Goal: Transaction & Acquisition: Book appointment/travel/reservation

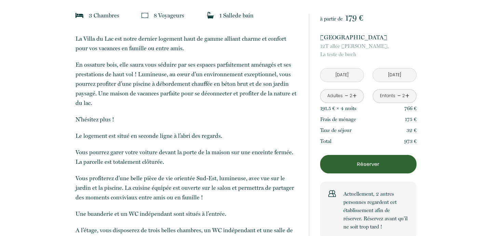
scroll to position [204, 0]
drag, startPoint x: 181, startPoint y: 32, endPoint x: 189, endPoint y: 50, distance: 19.6
click at [189, 50] on p "La Villa du Lac est notre dernier logement haut de gamme alliant charme et conf…" at bounding box center [187, 42] width 224 height 19
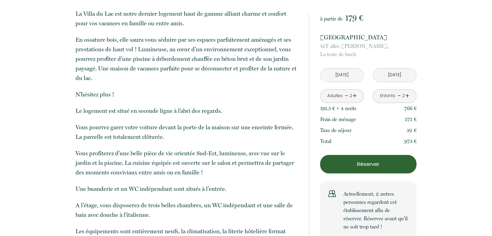
scroll to position [229, 0]
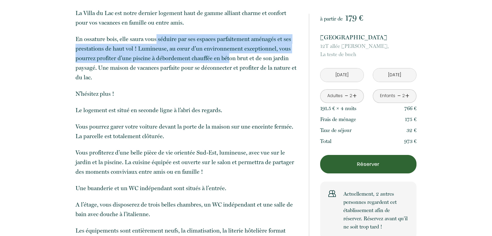
drag, startPoint x: 155, startPoint y: 38, endPoint x: 228, endPoint y: 53, distance: 74.3
click at [228, 53] on p "En ossature bois, elle saura vous séduire par ses espaces parfaitement aménagés…" at bounding box center [187, 58] width 224 height 48
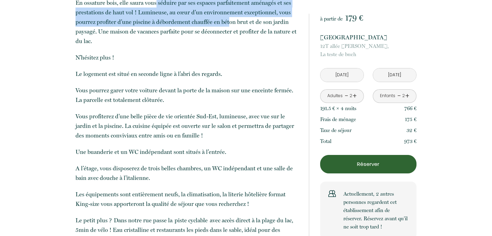
scroll to position [269, 0]
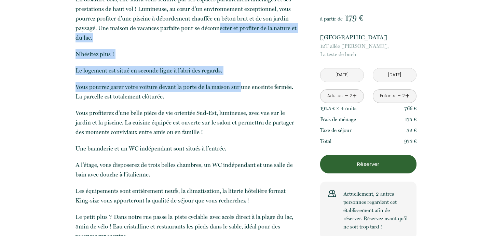
drag, startPoint x: 219, startPoint y: 23, endPoint x: 238, endPoint y: 86, distance: 65.7
click at [238, 85] on p "La Villa du Lac est notre dernier logement haut de gamme alliant charme et conf…" at bounding box center [187, 105] width 224 height 272
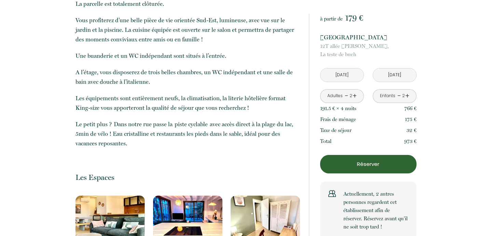
scroll to position [360, 0]
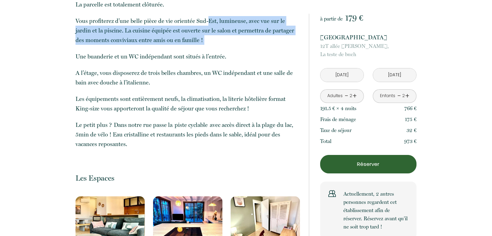
drag, startPoint x: 208, startPoint y: 19, endPoint x: 220, endPoint y: 50, distance: 32.5
click at [220, 50] on p "La Villa du Lac est notre dernier logement haut de gamme alliant charme et conf…" at bounding box center [187, 13] width 224 height 272
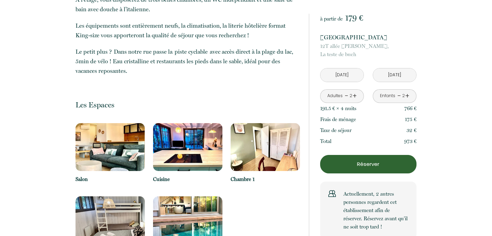
scroll to position [435, 0]
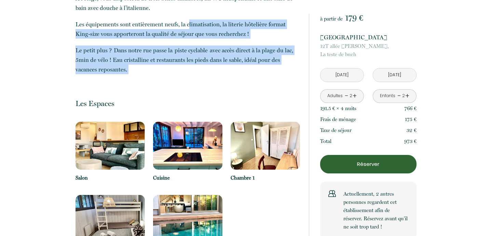
drag, startPoint x: 187, startPoint y: 21, endPoint x: 184, endPoint y: 86, distance: 65.3
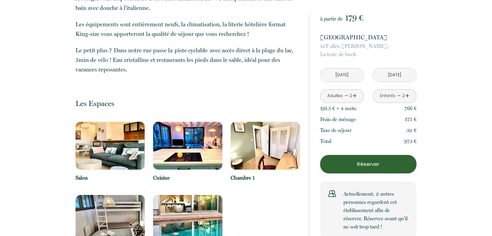
click at [194, 87] on div "Les Espaces Salon Cuisine Chambre 1 Chambre 3 Piscine" at bounding box center [187, 177] width 224 height 185
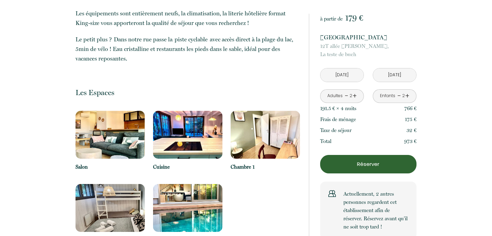
scroll to position [452, 0]
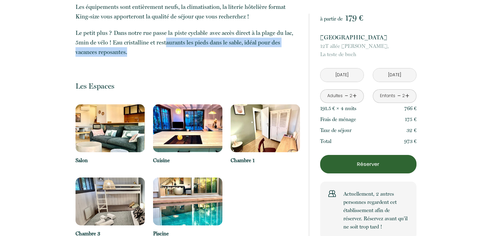
drag, startPoint x: 166, startPoint y: 38, endPoint x: 194, endPoint y: 54, distance: 32.0
click at [194, 55] on p "Le petit plus ? Dans notre rue passe la piste cyclable avec accès direct à la p…" at bounding box center [187, 42] width 224 height 29
click at [194, 54] on p "Le petit plus ? Dans notre rue passe la piste cyclable avec accès direct à la p…" at bounding box center [187, 42] width 224 height 29
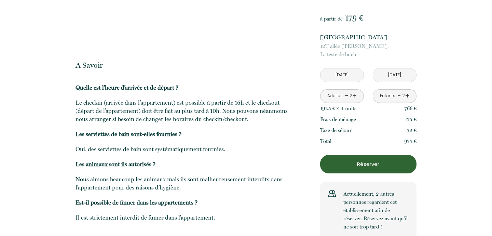
scroll to position [1076, 0]
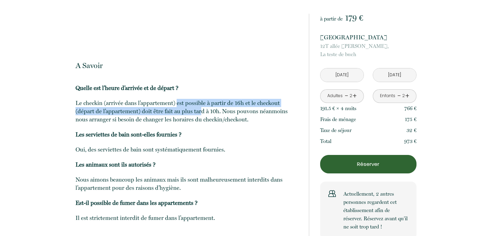
drag, startPoint x: 177, startPoint y: 84, endPoint x: 180, endPoint y: 90, distance: 6.6
click at [180, 99] on p "Le checkin (arrivée dans l’appartement) est possible à partir de 16h et le chec…" at bounding box center [187, 111] width 224 height 25
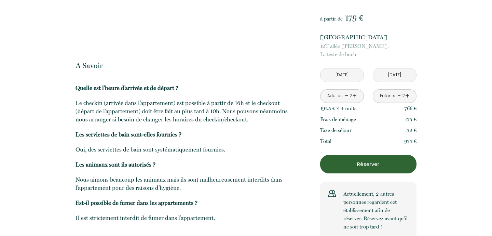
click at [139, 105] on p "Le checkin (arrivée dans l’appartement) est possible à partir de 16h et le chec…" at bounding box center [187, 111] width 224 height 25
click at [365, 160] on p "Réserver" at bounding box center [368, 164] width 92 height 8
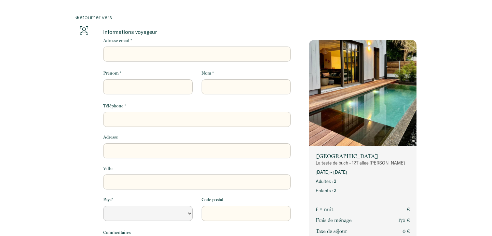
select select "Default select example"
type input "marina.boyenval@gmail.com"
select select "Default select example"
type input "M"
select select "Default select example"
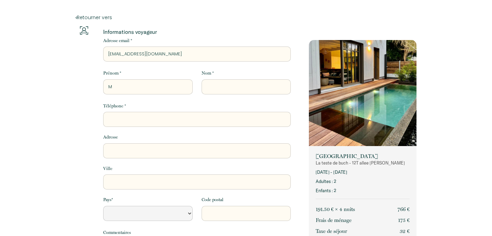
type input "MA"
select select "Default select example"
type input "MAR"
select select "Default select example"
type input "MARI"
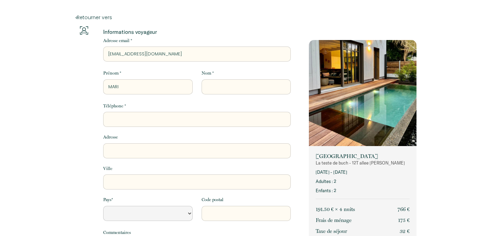
select select "Default select example"
type input "MARIN"
select select "Default select example"
type input "MARINA"
select select "Default select example"
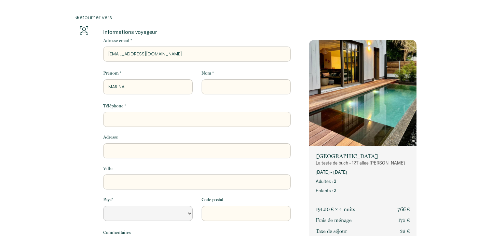
type input "MARINA"
type input "H"
select select "Default select example"
type input "HU"
select select "Default select example"
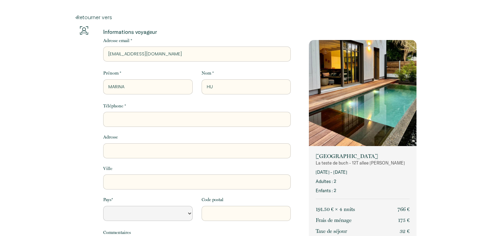
type input "HUG"
select select "Default select example"
type input "HUGU"
select select "Default select example"
type input "HUGUE"
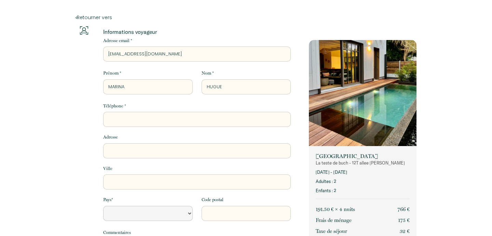
select select "Default select example"
type input "HUGUET"
select select "Default select example"
type input "HUGUET"
select select "Default select example"
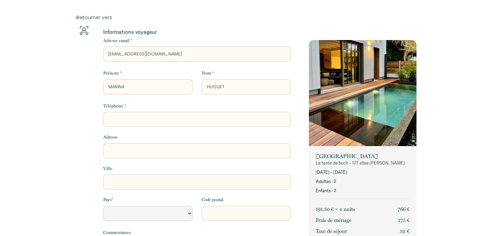
type input "HUGUET B"
select select "Default select example"
type input "HUGUET BO"
select select "Default select example"
type input "HUGUET BOY"
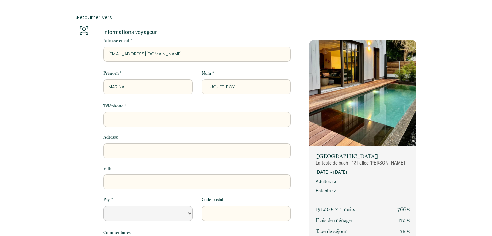
select select "Default select example"
type input "HUGUET BOYE"
select select "Default select example"
type input "HUGUET BOYEN"
select select "Default select example"
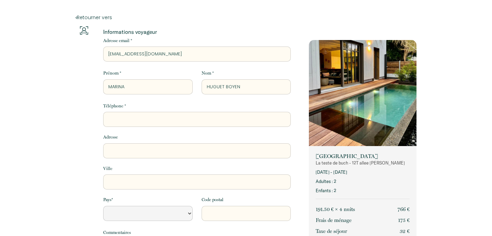
type input "HUGUET BOYENV"
select select "Default select example"
type input "HUGUET BOYENVA"
select select "Default select example"
type input "HUGUET BOYENVAL"
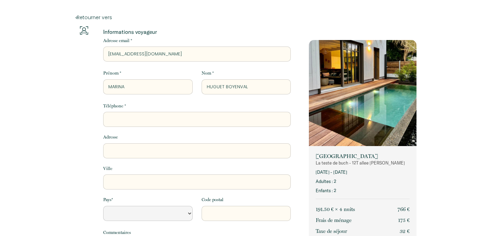
select select "Default select example"
type input "HUGUET BOYENVAL"
type input "0"
select select "Default select example"
type input "06"
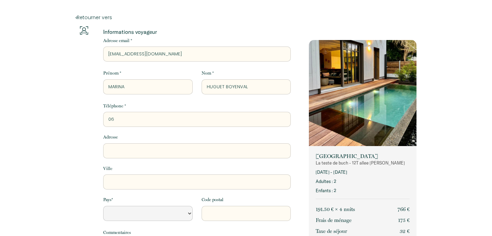
select select "Default select example"
type input "06"
select select "Default select example"
type input "06 7"
select select "Default select example"
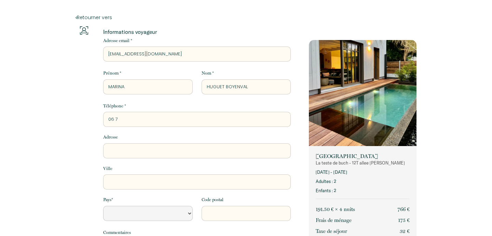
type input "06 72"
select select "Default select example"
type input "06 72"
select select "Default select example"
type input "06 72 5"
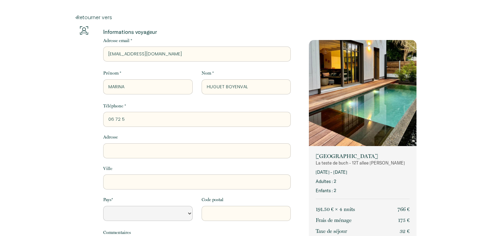
select select "Default select example"
type input "06 72 51"
select select "Default select example"
type input "06 72 51"
select select "Default select example"
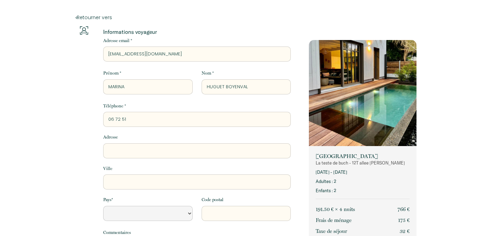
type input "06 72 51 7"
select select "Default select example"
type input "06 72 51 76"
select select "Default select example"
type input "06 72 51 76"
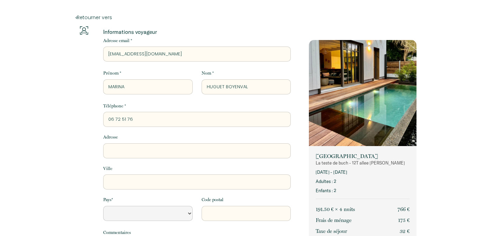
select select "Default select example"
type input "06 72 51 76 2"
select select "Default select example"
type input "06 72 51 76 29"
select select "Default select example"
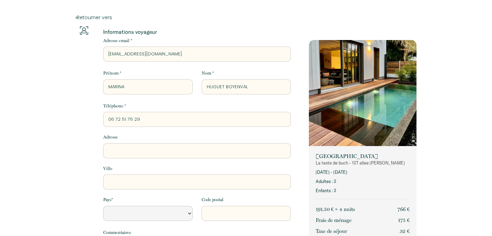
type input "06 72 51 76 29"
type input "1"
select select "Default select example"
type input "11"
select select "Default select example"
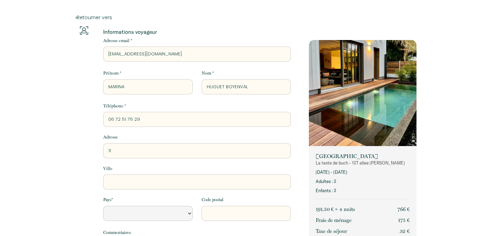
type input "11"
select select "Default select example"
type input "11 R"
select select "Default select example"
type input "11 RÉ"
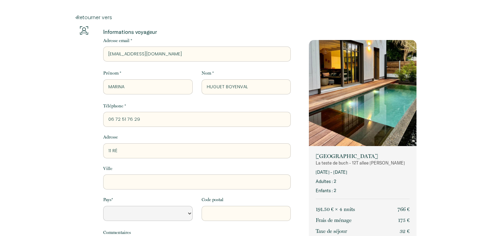
select select "Default select example"
type input "11 RÉS"
select select "Default select example"
type input "11 RÉSI"
select select "Default select example"
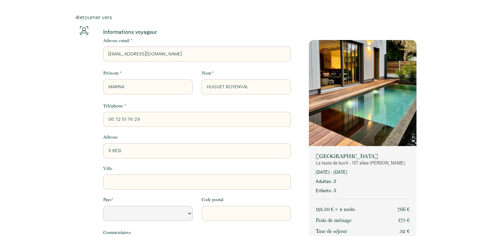
type input "11 RÉSID"
select select "Default select example"
type input "11 RÉSIDE"
select select "Default select example"
type input "11 RÉSIDEN"
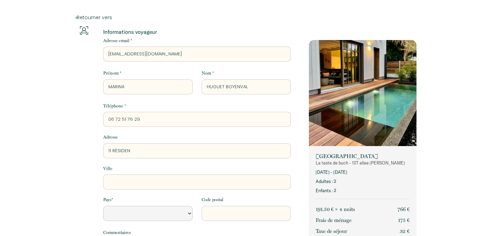
select select "Default select example"
type input "11 RÉSIDENC"
select select "Default select example"
type input "11 RÉSIDENCE"
select select "Default select example"
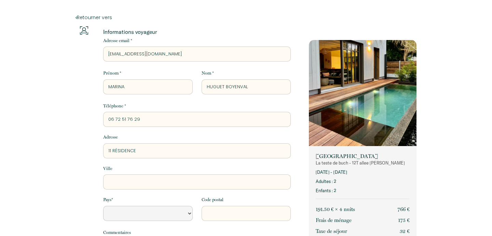
type input "11 RÉSIDENCE"
select select "Default select example"
type input "11 RÉSIDENCE D"
select select "Default select example"
type input "11 RÉSIDENCE DU"
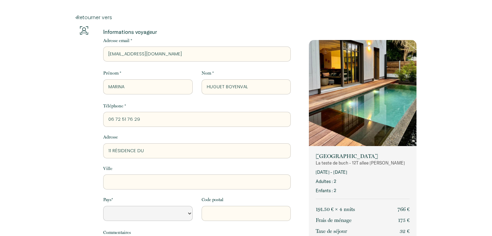
select select "Default select example"
type input "11 RÉSIDENCE DU"
select select "Default select example"
type input "11 RÉSIDENCE DU P"
select select "Default select example"
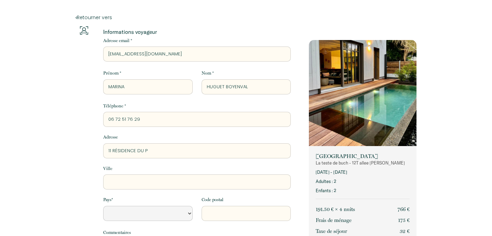
type input "11 RÉSIDENCE DU PA"
select select "Default select example"
type input "11 RÉSIDENCE DU PAR"
select select "Default select example"
type input "11 RÉSIDENCE DU PARC"
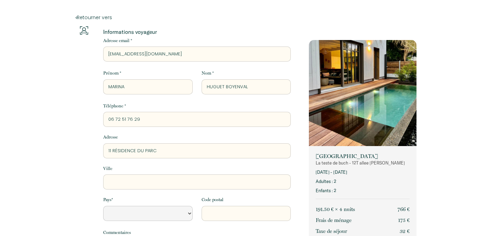
select select "Default select example"
type input "11 RÉSIDENCE DU PARC"
select select "Default select example"
type input "11 RÉSIDENCE DU PARC"
type input "S"
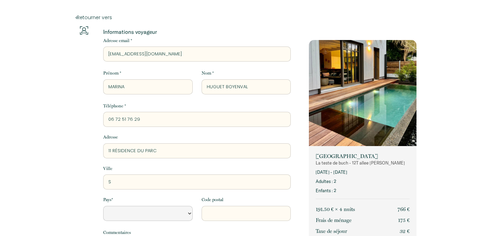
select select "Default select example"
type input "SA"
select select "Default select example"
type input "SAI"
select select "Default select example"
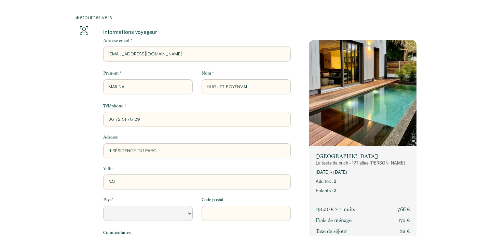
type input "SAIN"
select select "Default select example"
type input "SAINT"
select select "Default select example"
type input "SAINT"
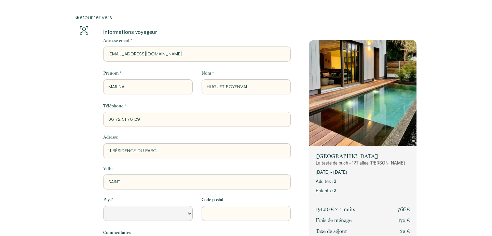
select select "Default select example"
type input "SAINT P"
select select "Default select example"
type input "SAINT PR"
select select "Default select example"
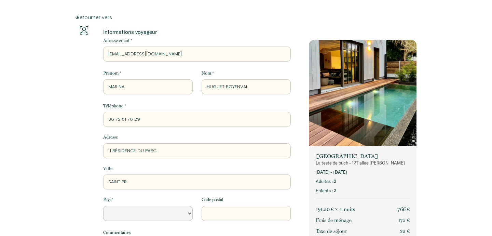
type input "SAINT PRE"
select select "Default select example"
type input "SAINT PRES"
select select "Default select example"
type input "SAINT PREST"
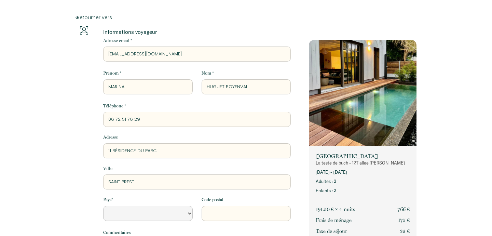
select select "Default select example"
type input "SAINT PREST"
select select "Default select example"
type input "SAINT PREST"
select select "FR"
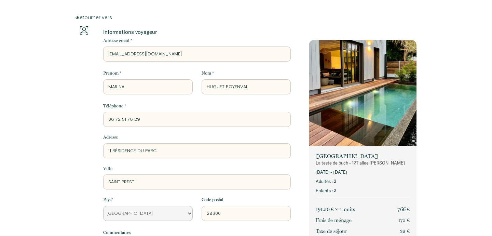
type input "28300"
click at [65, 159] on div "Retourner vers Informations voyageur Adresse email * marina.boyenval@gmail.com …" at bounding box center [246, 217] width 492 height 434
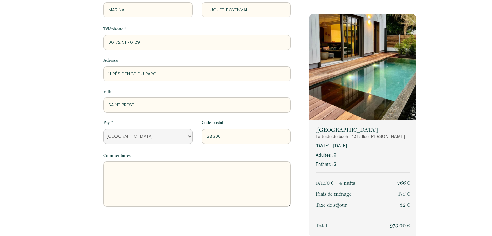
scroll to position [77, 0]
click at [123, 178] on textarea at bounding box center [197, 183] width 188 height 45
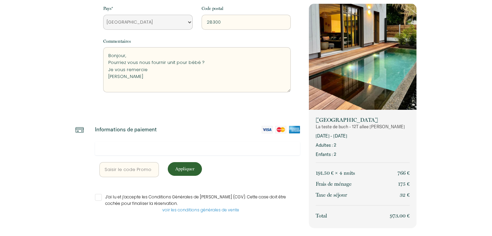
scroll to position [192, 0]
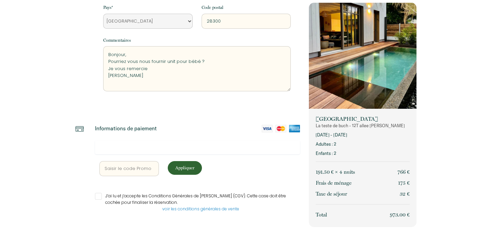
type textarea "Bonjour, Pourriez vous nous fournir unit pour bébé ? Je vous remercie Marina Hu…"
click at [157, 149] on div at bounding box center [197, 147] width 205 height 14
click at [179, 109] on div "Informations voyageur Adresse email * marina.boyenval@gmail.com Prénom * MARINA…" at bounding box center [187, 38] width 233 height 408
click at [134, 170] on input "text" at bounding box center [128, 168] width 59 height 15
click at [148, 140] on div at bounding box center [197, 147] width 205 height 14
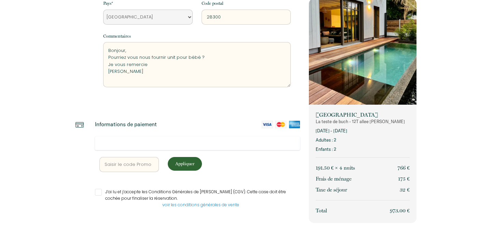
scroll to position [196, 0]
click at [100, 191] on input "J’ai lu et j’accepte les Conditions Générales de Vente (CGV). Cette case doit ê…" at bounding box center [197, 192] width 205 height 7
checkbox input "true"
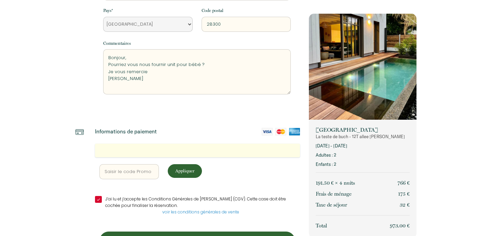
scroll to position [188, 0]
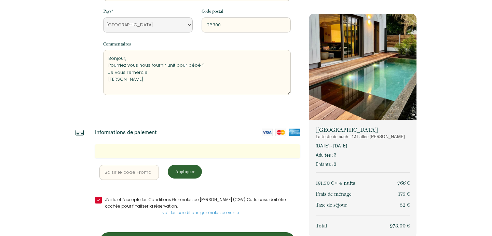
click at [173, 64] on textarea "Bonjour, Pourriez vous nous fournir unit pour bébé ? Je vous remercie Marina Hu…" at bounding box center [197, 72] width 188 height 45
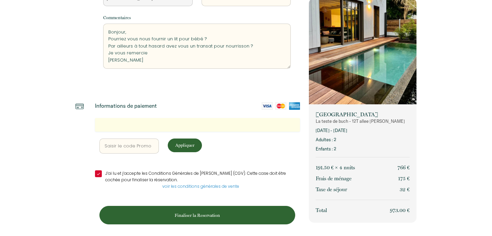
scroll to position [214, 0]
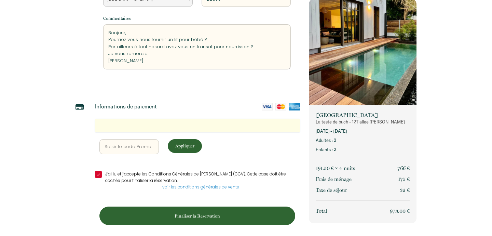
type textarea "Bonjour, Pourriez vous nous fournir un lit pour bébé ? Par ailleurs à tout hasa…"
click at [188, 143] on p "Appliquer" at bounding box center [184, 145] width 29 height 6
click at [209, 213] on p "Finaliser la Reservation" at bounding box center [197, 215] width 191 height 6
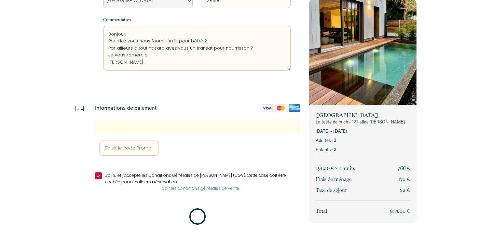
scroll to position [0, 0]
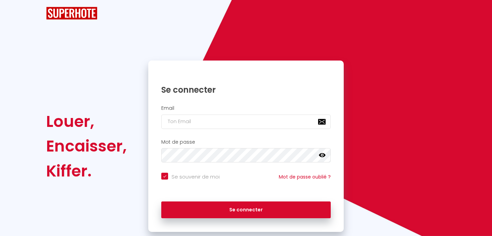
checkbox input "true"
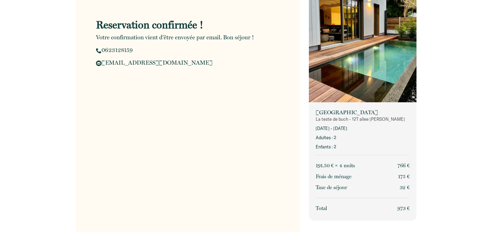
scroll to position [17, 0]
